Goal: Find specific page/section: Find specific page/section

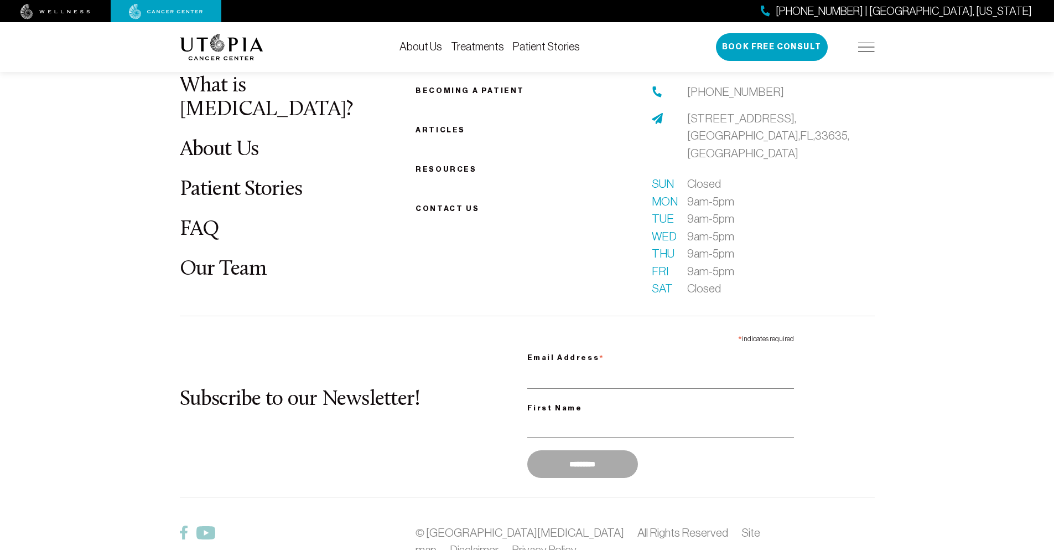
scroll to position [4334, 0]
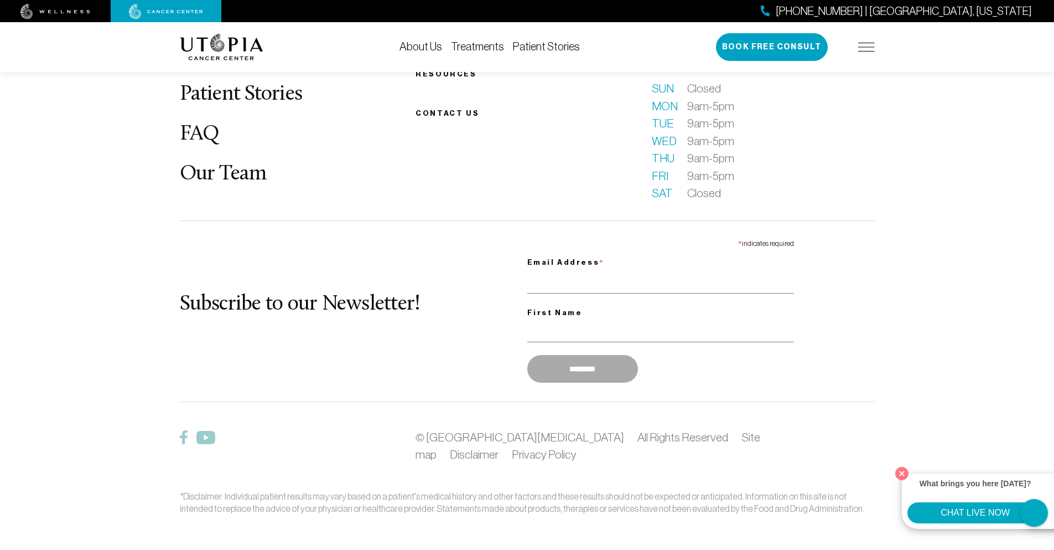
scroll to position [1034, 0]
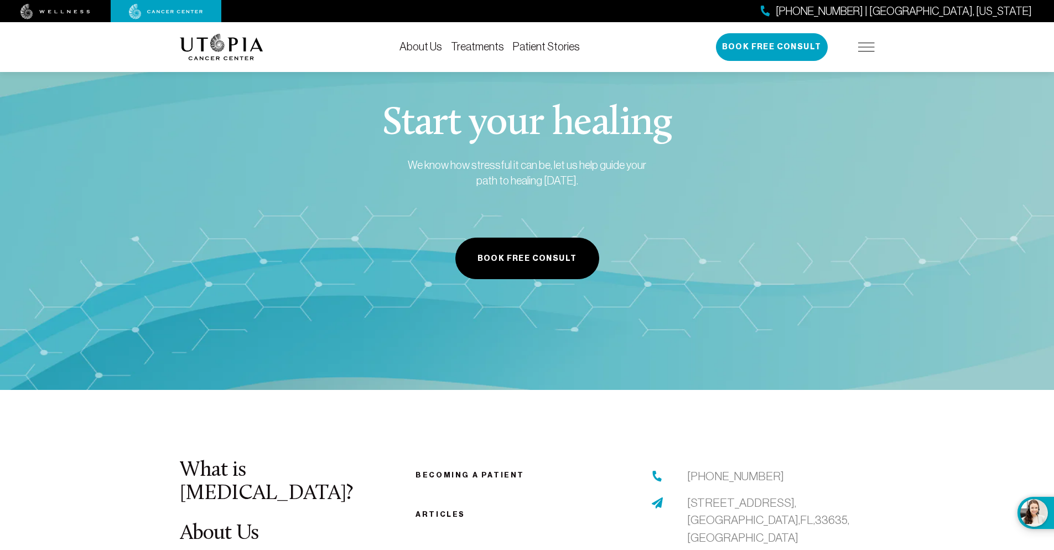
scroll to position [5430, 0]
